Goal: Information Seeking & Learning: Find specific page/section

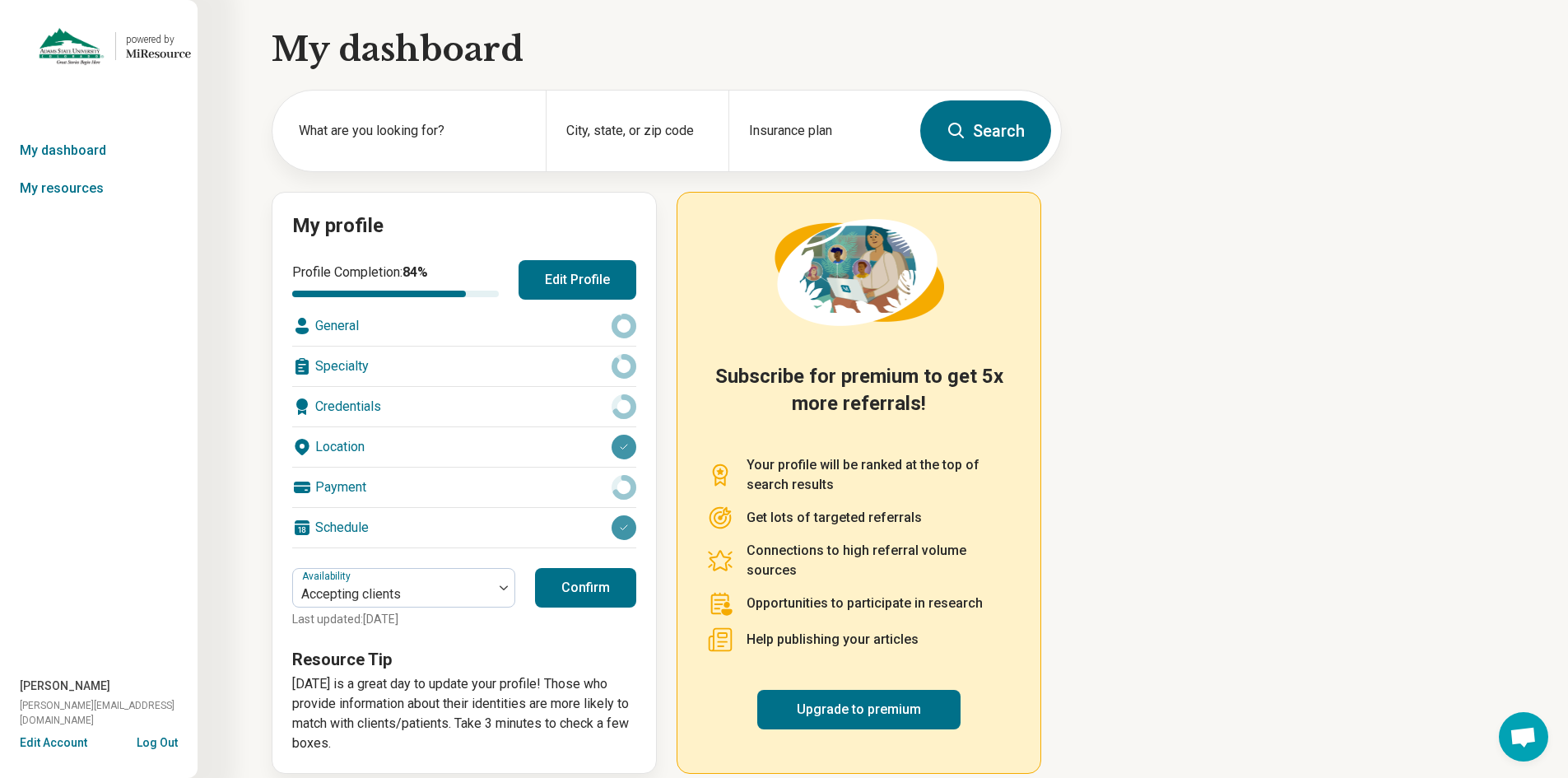
scroll to position [19, 0]
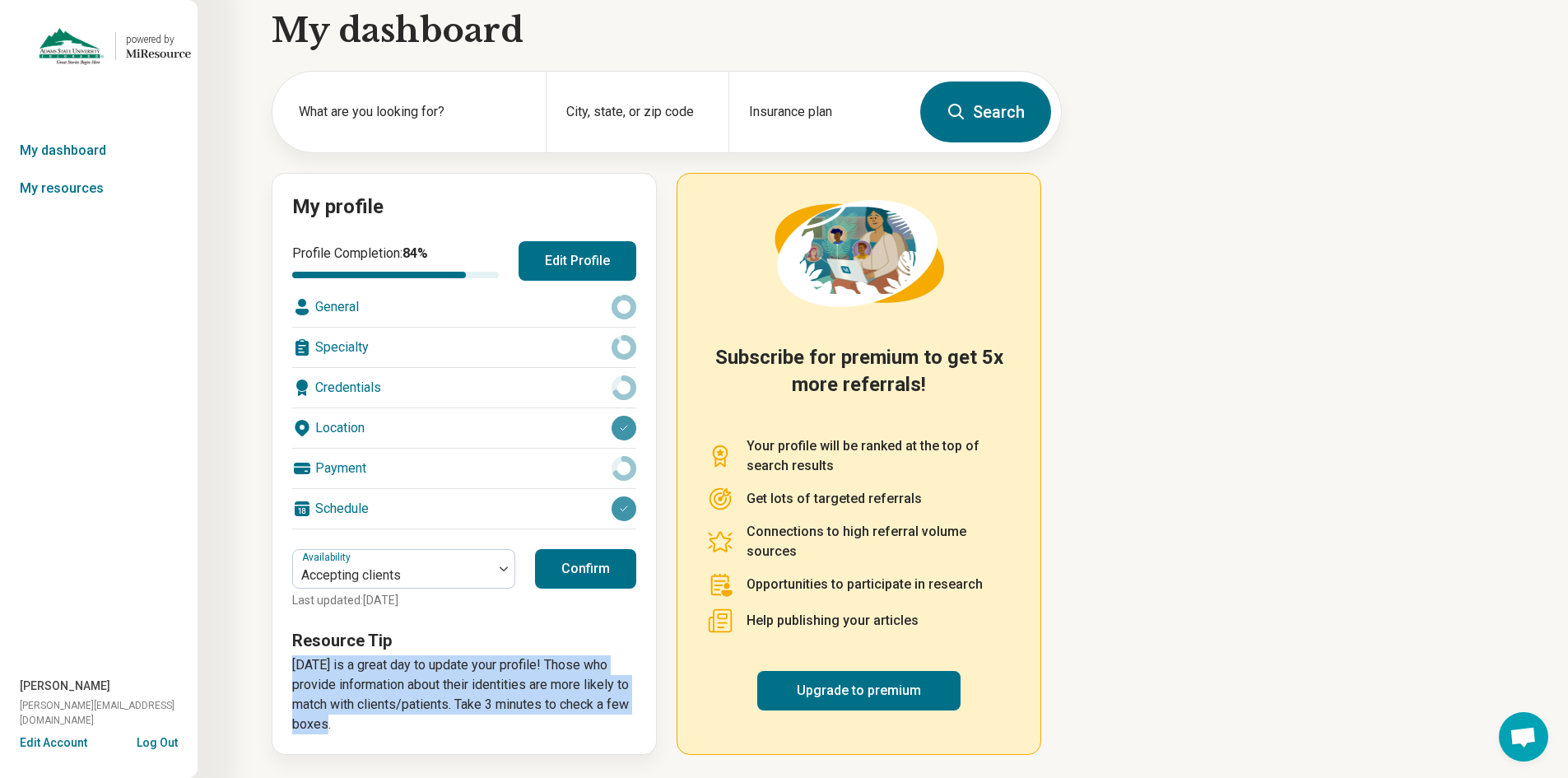
drag, startPoint x: 380, startPoint y: 719, endPoint x: 293, endPoint y: 656, distance: 107.4
click at [293, 656] on p "[DATE] is a great day to update your profile! Those who provide information abo…" at bounding box center [464, 695] width 344 height 79
click at [388, 689] on p "[DATE] is a great day to update your profile! Those who provide information abo…" at bounding box center [464, 695] width 344 height 79
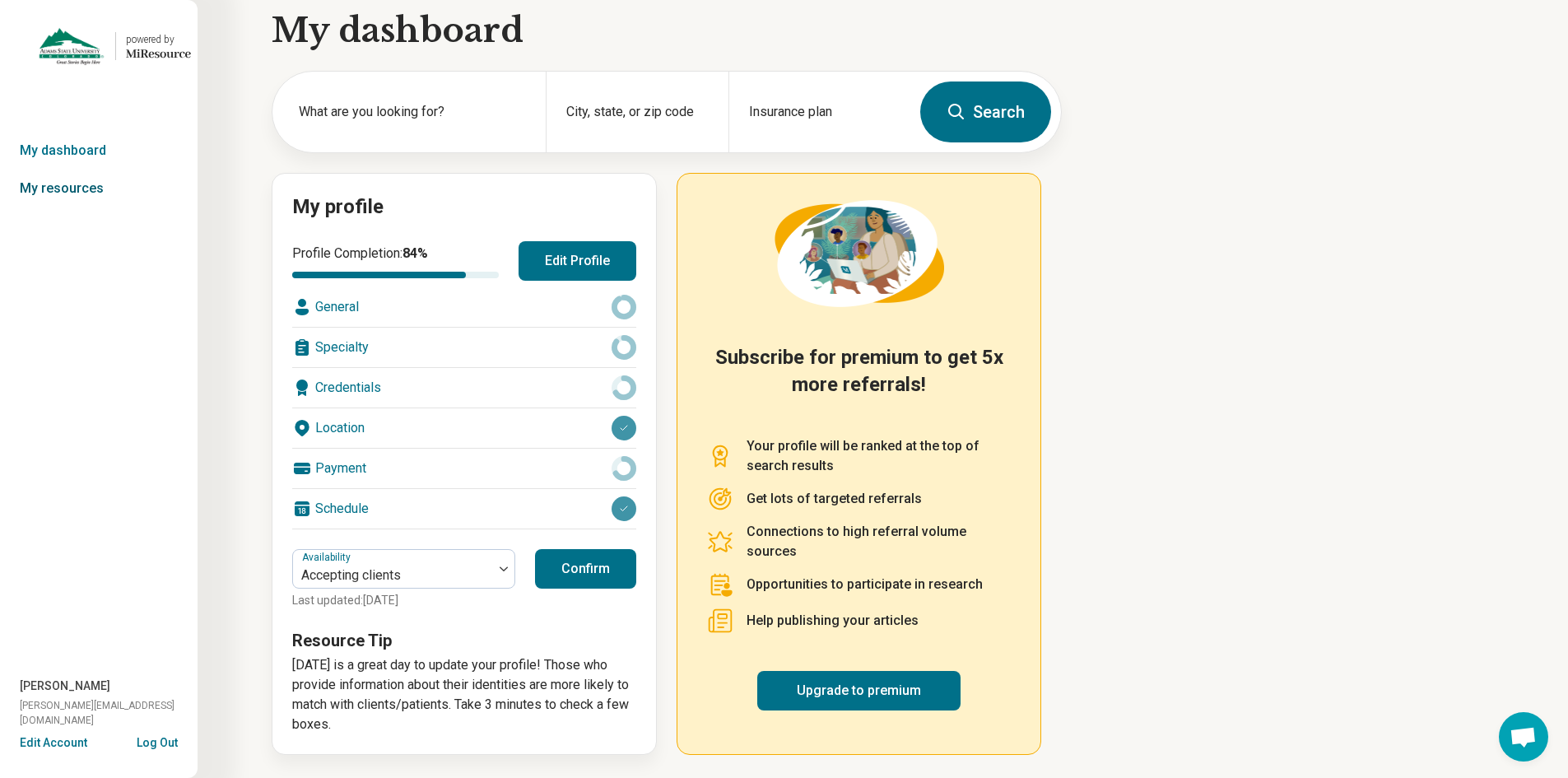
click at [70, 189] on link "My resources" at bounding box center [99, 188] width 198 height 38
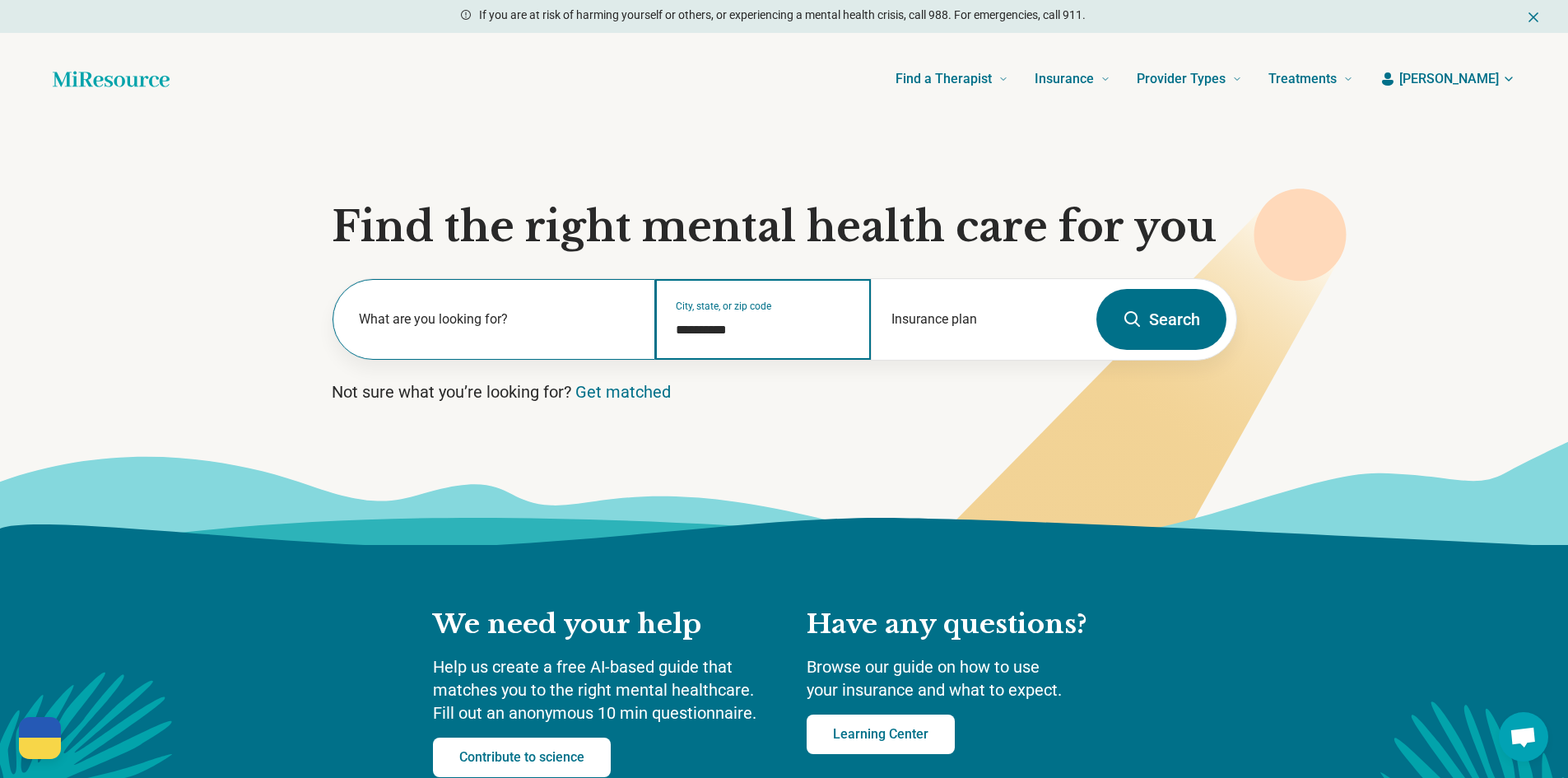
drag, startPoint x: 759, startPoint y: 323, endPoint x: 629, endPoint y: 326, distance: 130.0
click at [629, 326] on div "**********" at bounding box center [709, 319] width 754 height 81
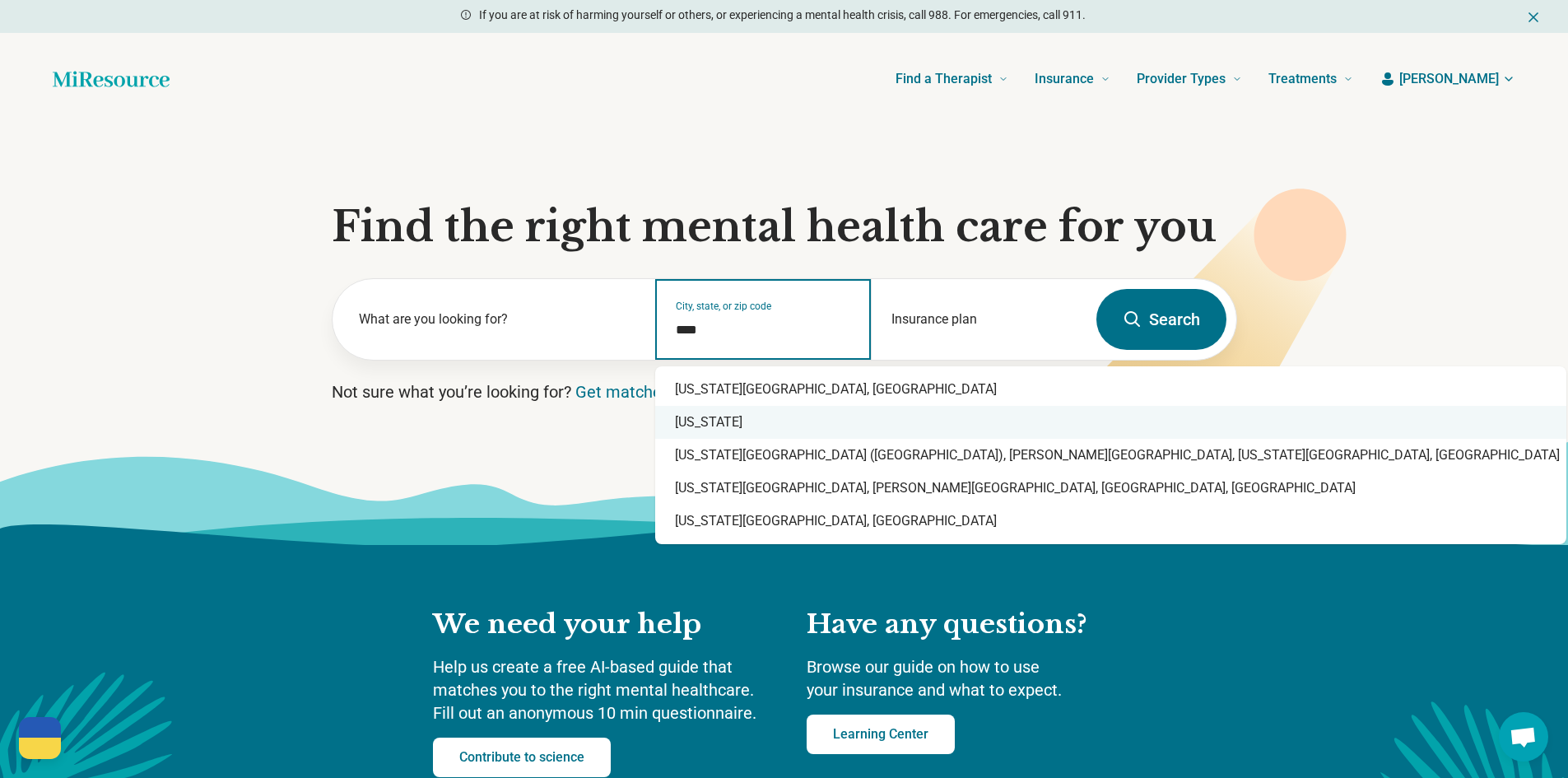
click at [693, 416] on div "Colorado" at bounding box center [1110, 422] width 911 height 33
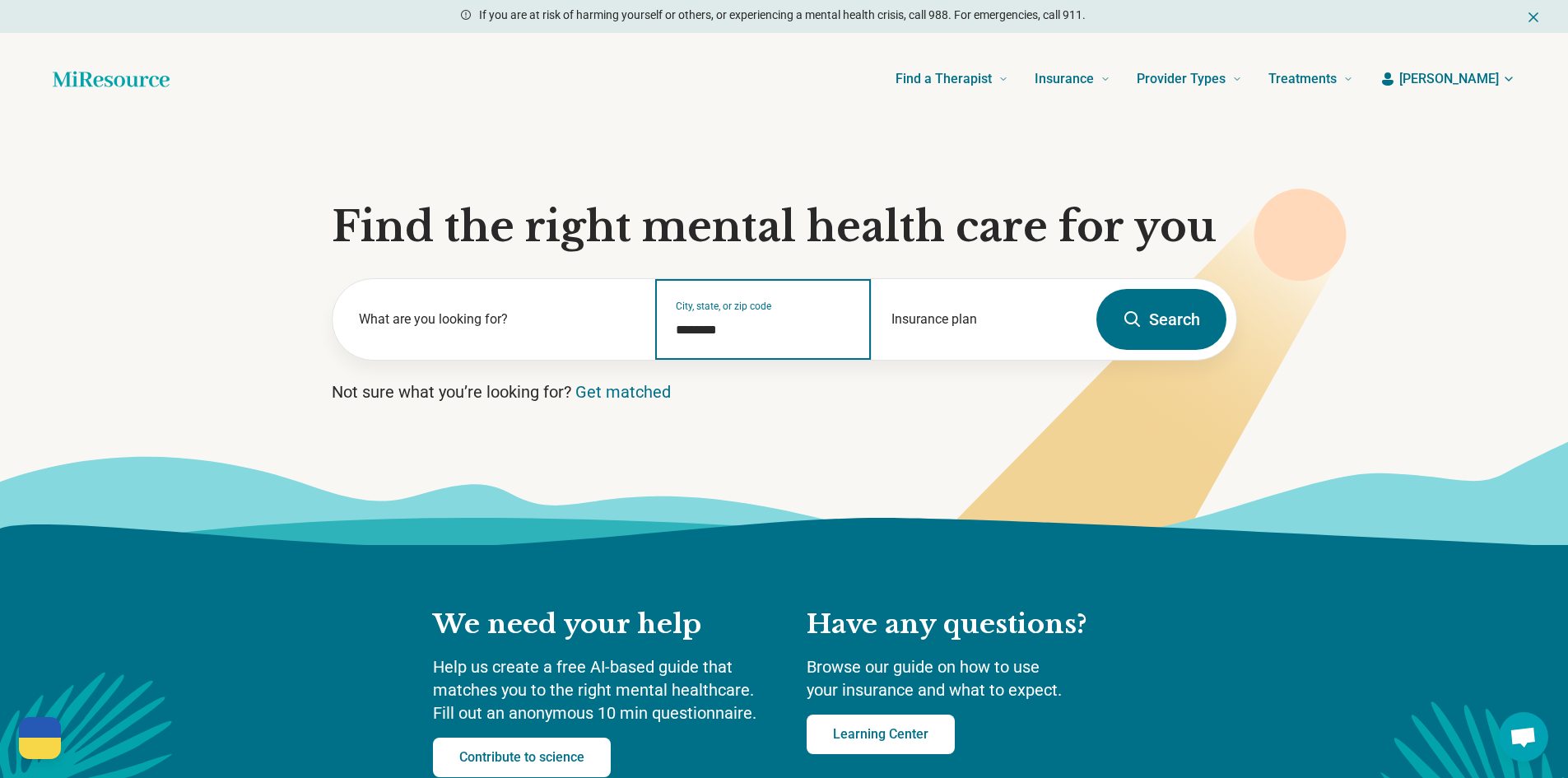
type input "********"
click at [1177, 322] on button "Search" at bounding box center [1162, 320] width 130 height 61
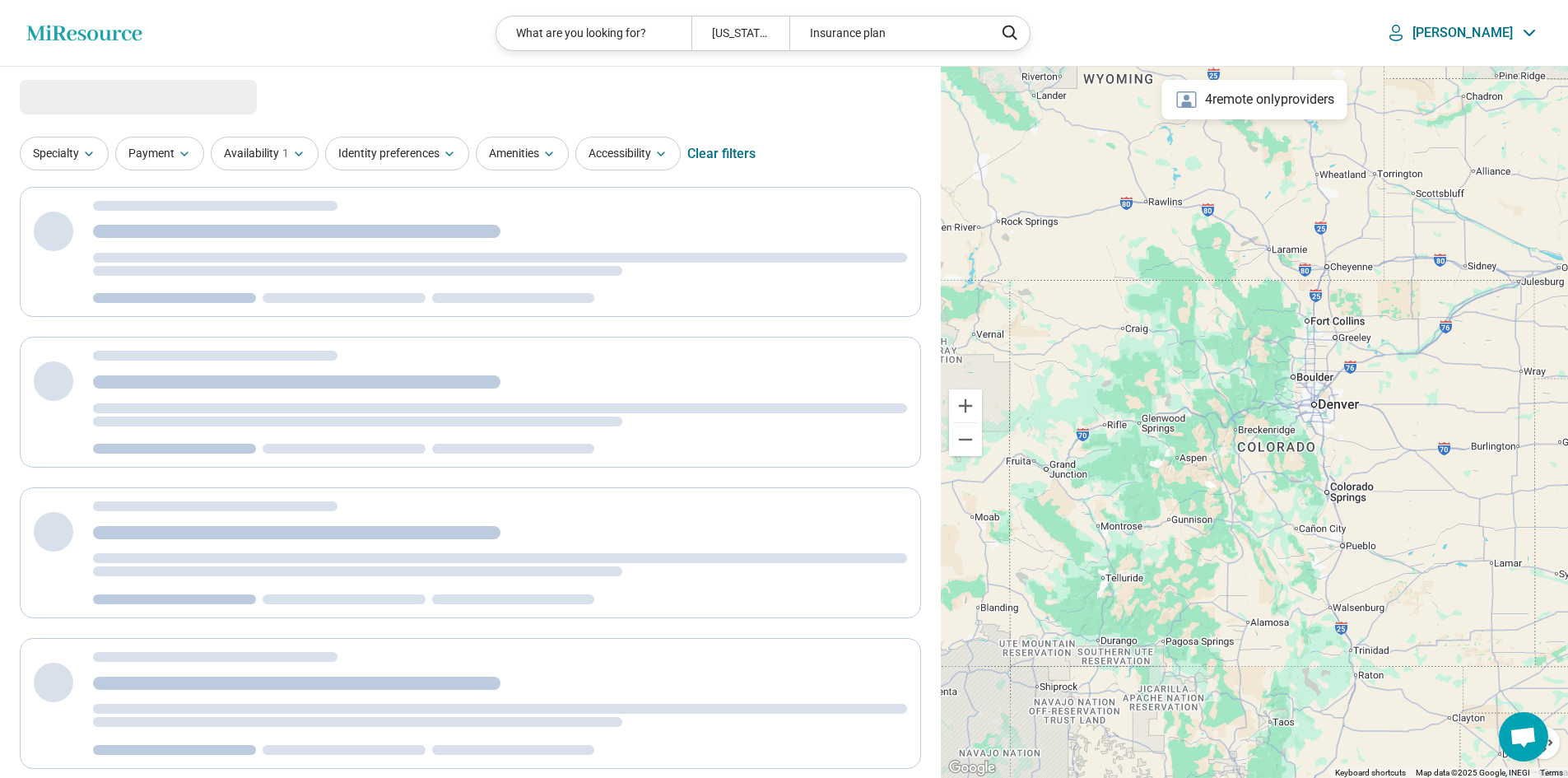
select select "***"
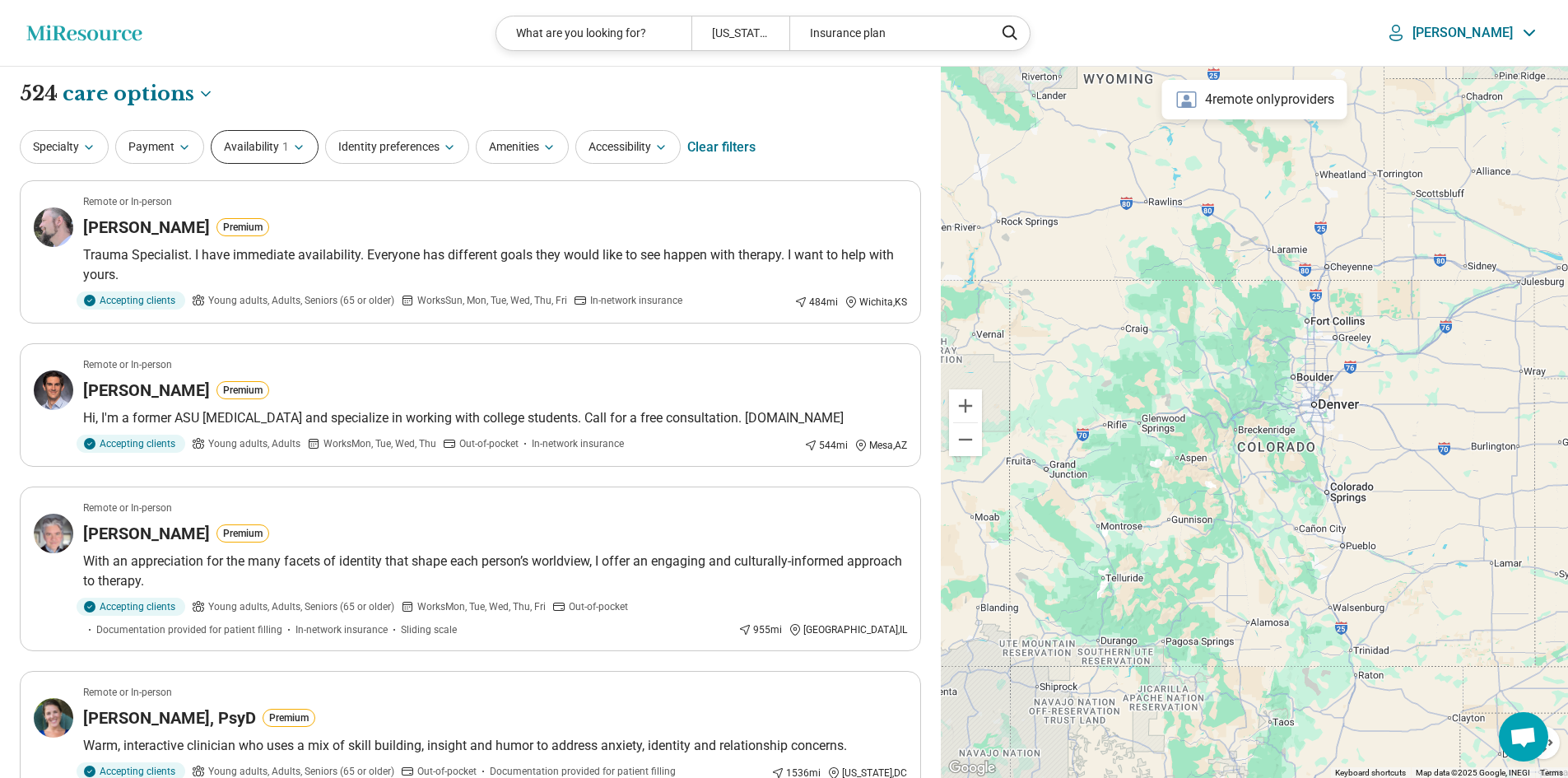
click at [277, 155] on button "Availability 1" at bounding box center [265, 147] width 108 height 34
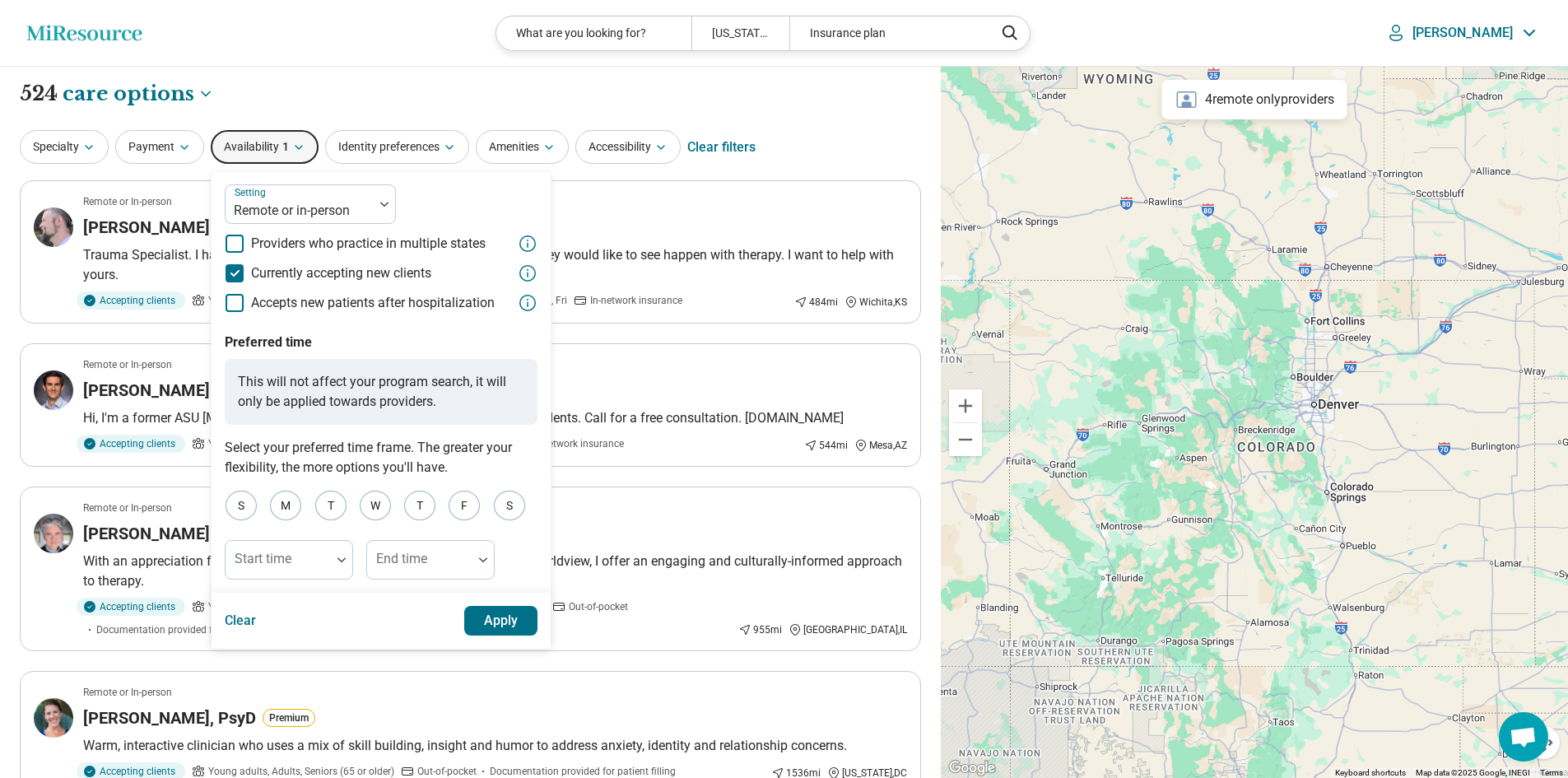
click at [821, 148] on div "Specialty Payment Availability 1 Setting Remote or in-person Providers who prac…" at bounding box center [471, 148] width 901 height 40
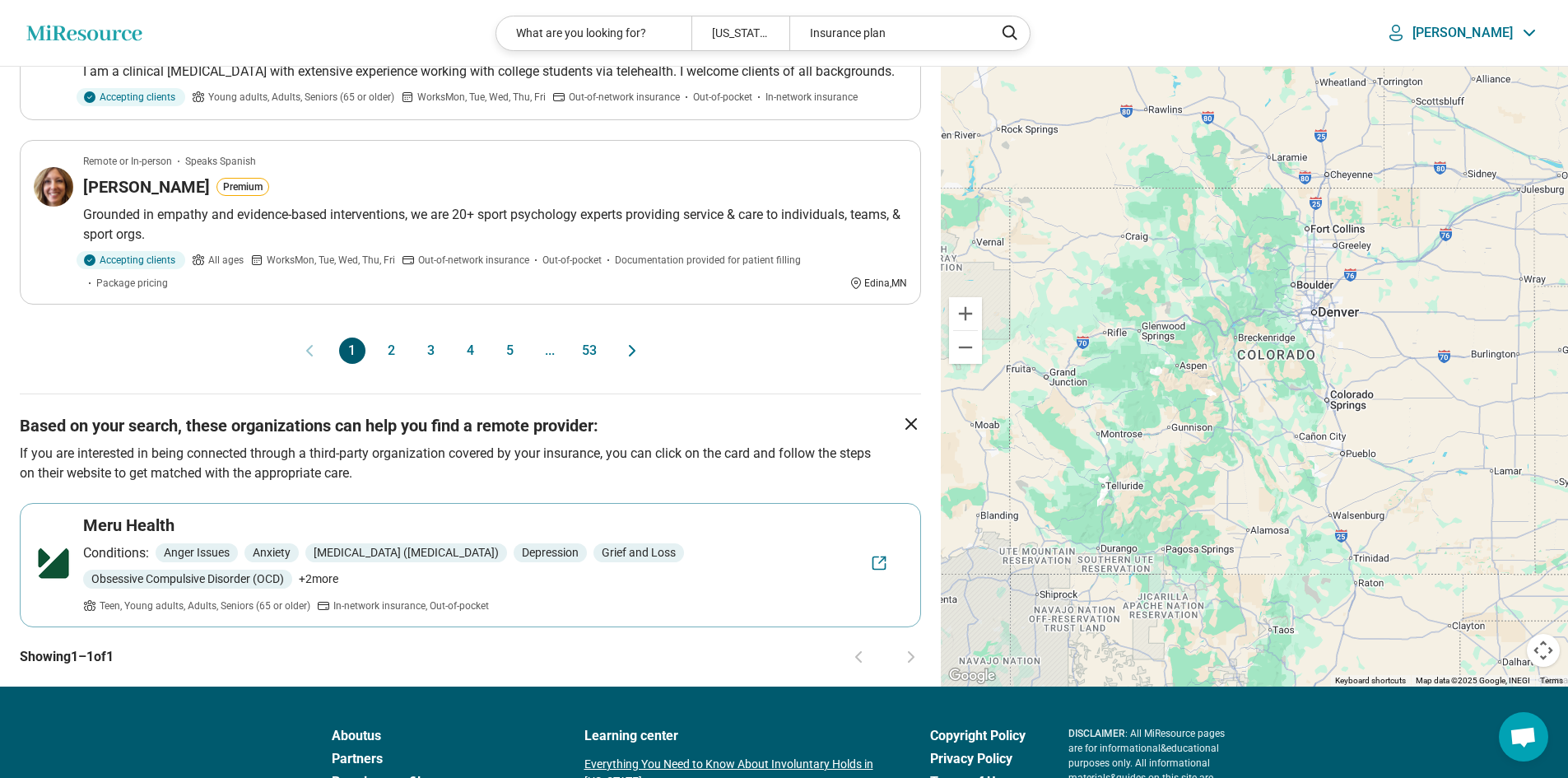
scroll to position [1564, 0]
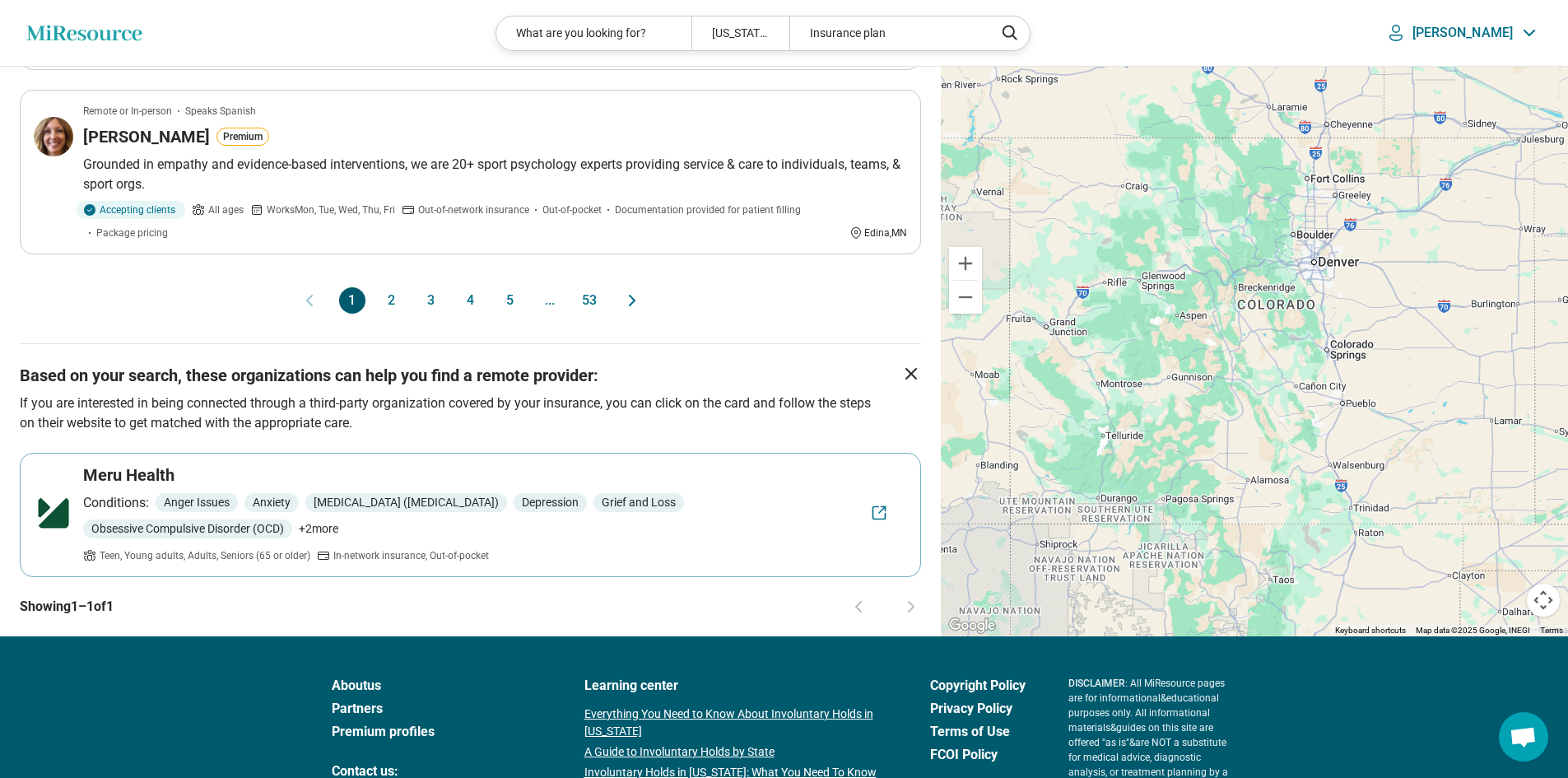
click at [385, 306] on button "2" at bounding box center [392, 300] width 26 height 26
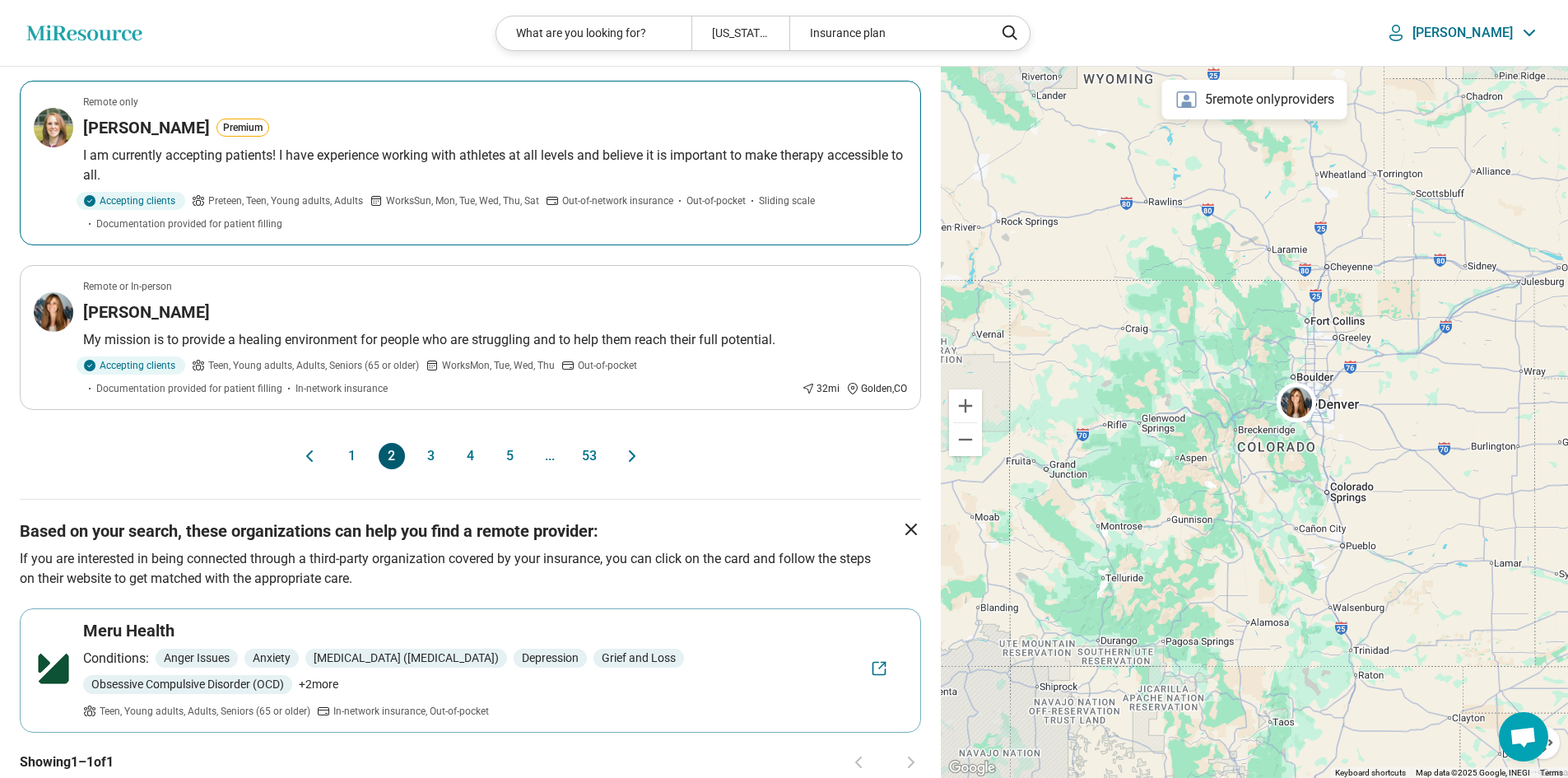
scroll to position [1400, 0]
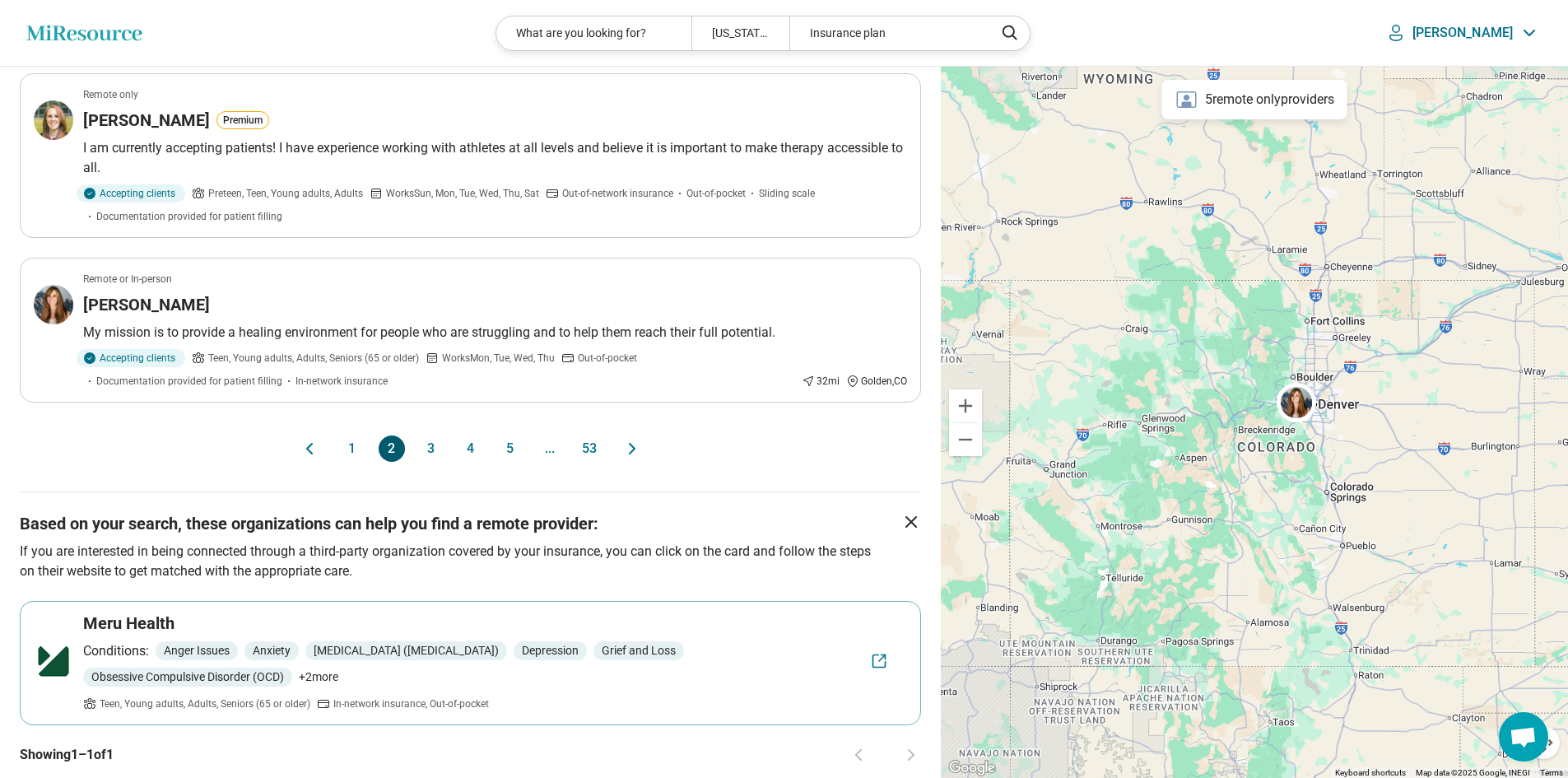
click at [430, 450] on button "3" at bounding box center [432, 448] width 26 height 26
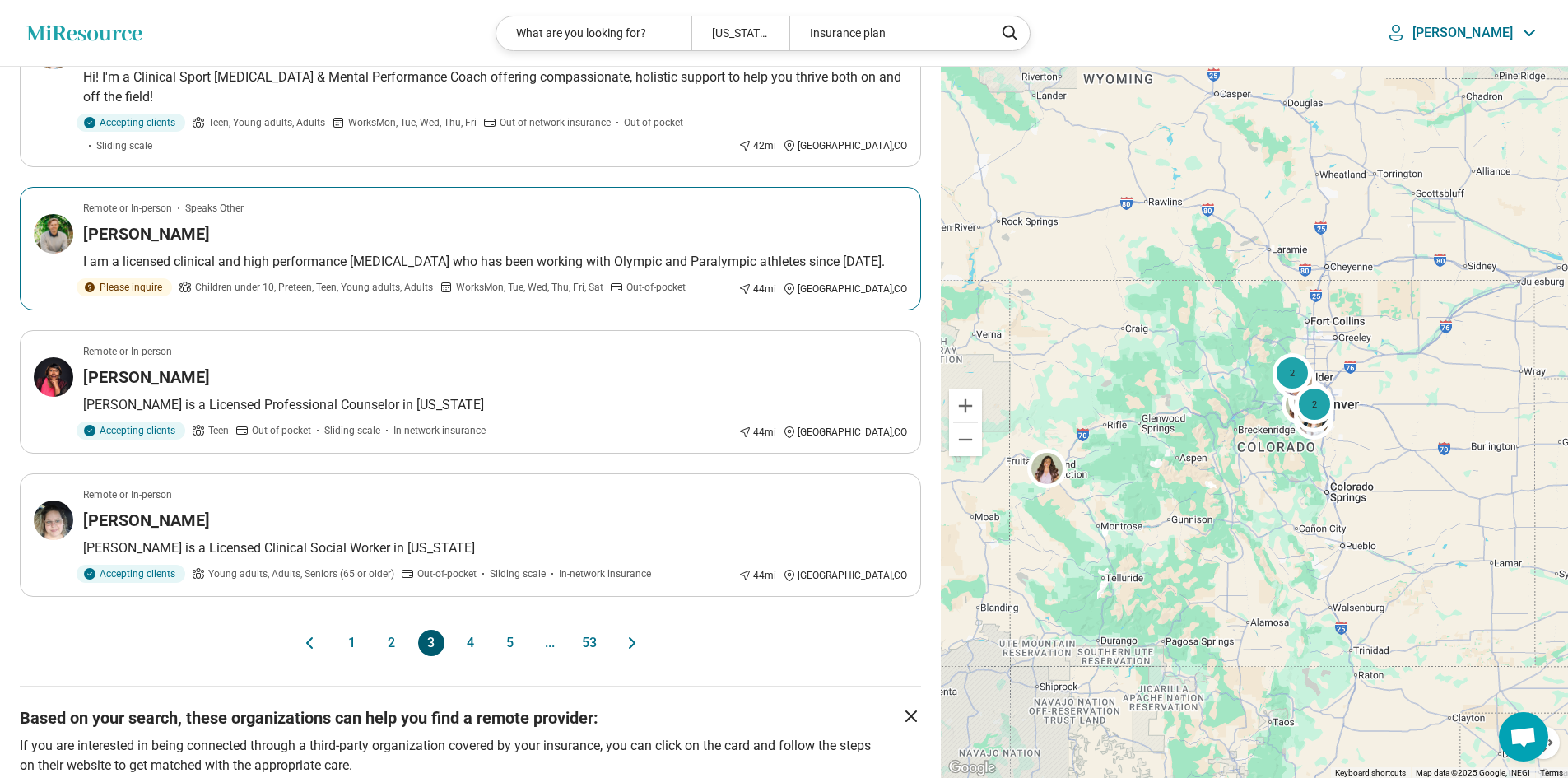
scroll to position [1317, 0]
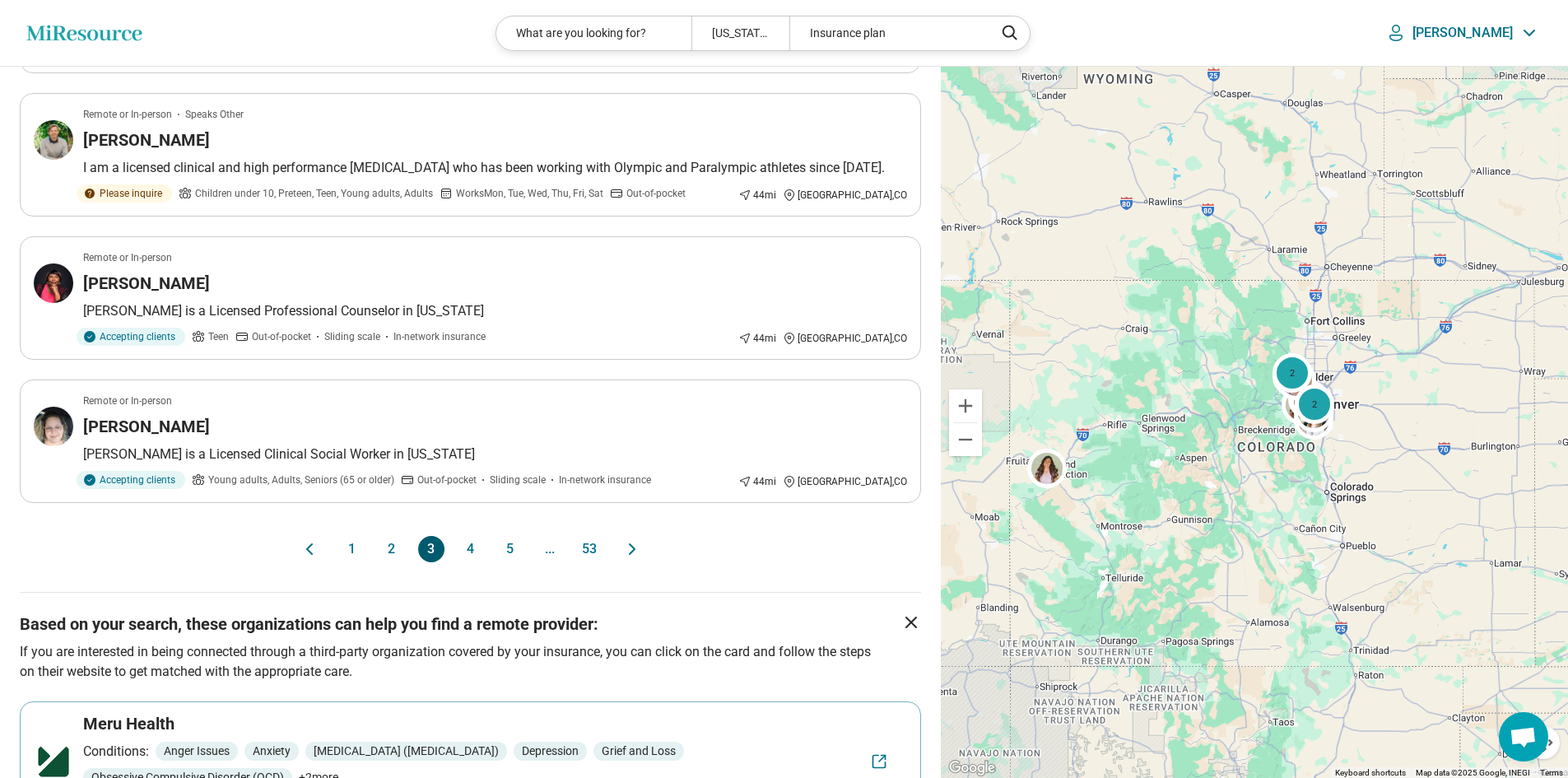
click at [470, 536] on button "4" at bounding box center [471, 549] width 26 height 26
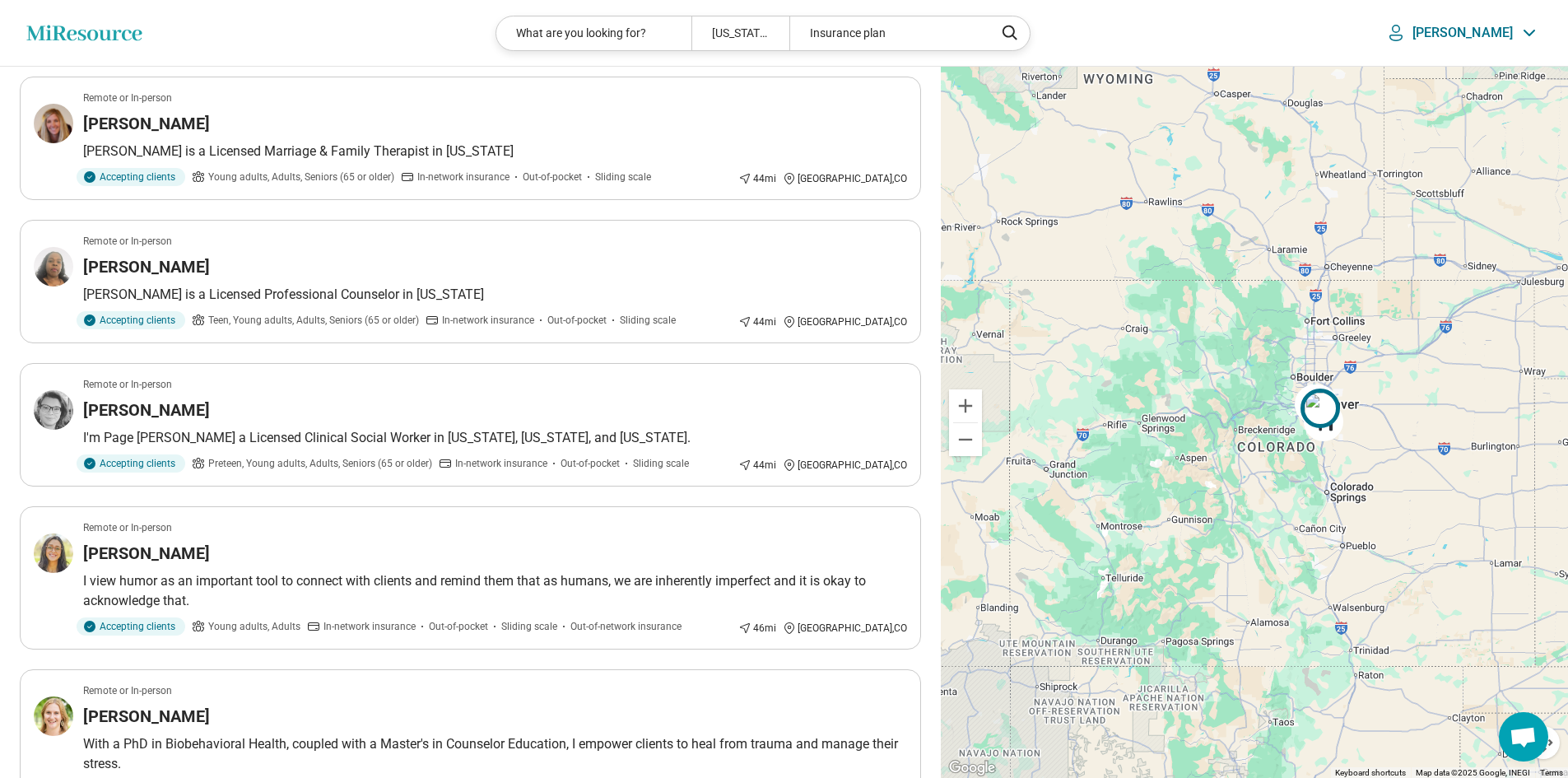
scroll to position [0, 0]
